Goal: Task Accomplishment & Management: Manage account settings

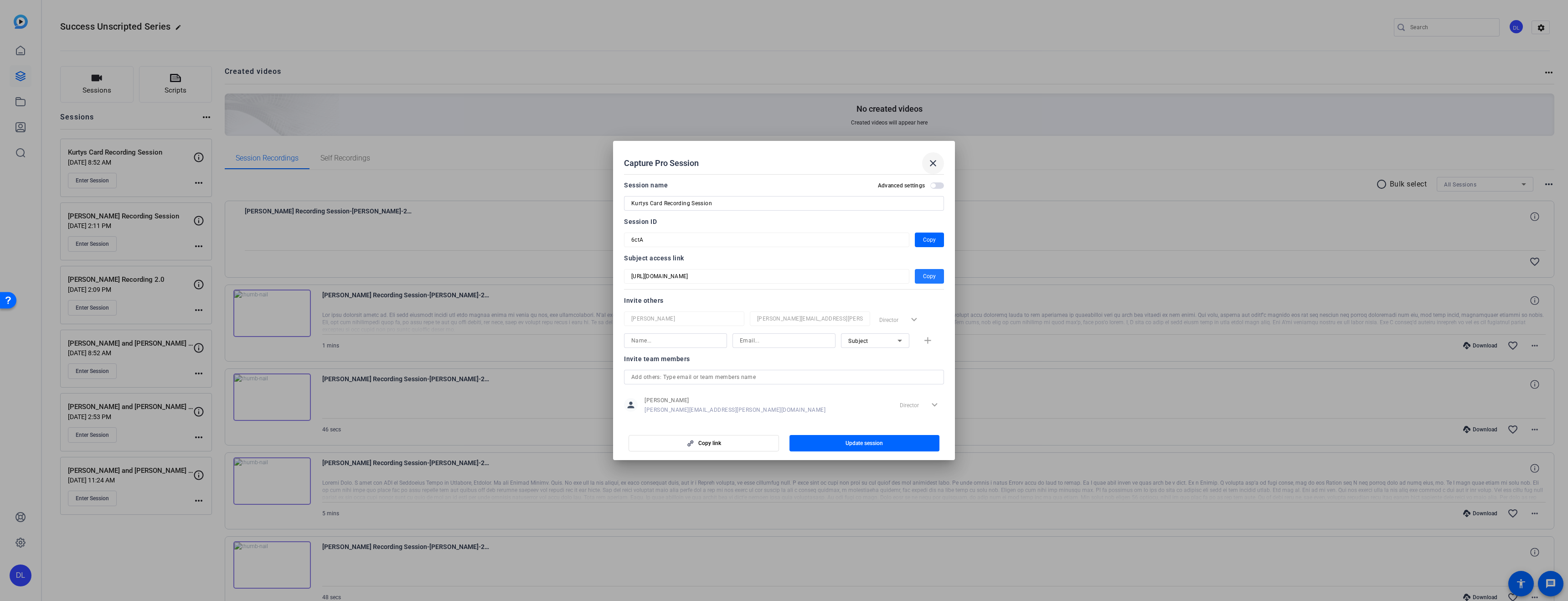
click at [939, 163] on span at bounding box center [933, 163] width 22 height 22
